Goal: Transaction & Acquisition: Purchase product/service

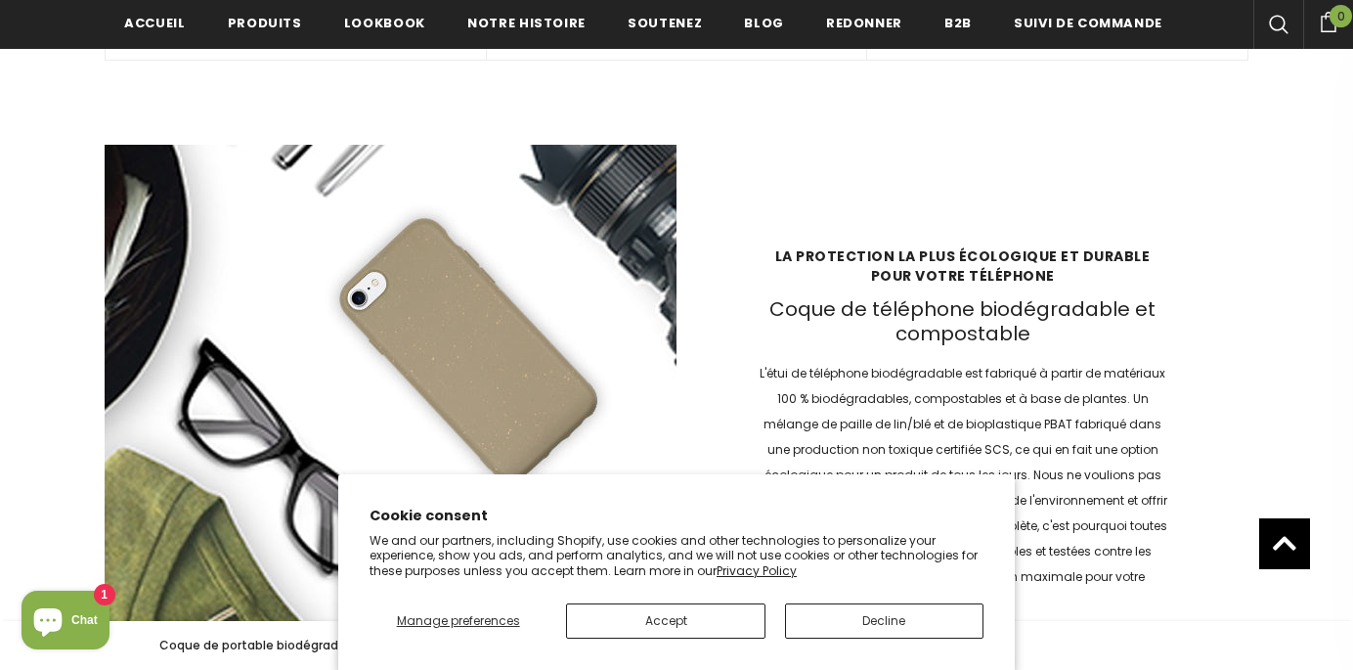
scroll to position [2679, 0]
